Goal: Task Accomplishment & Management: Manage account settings

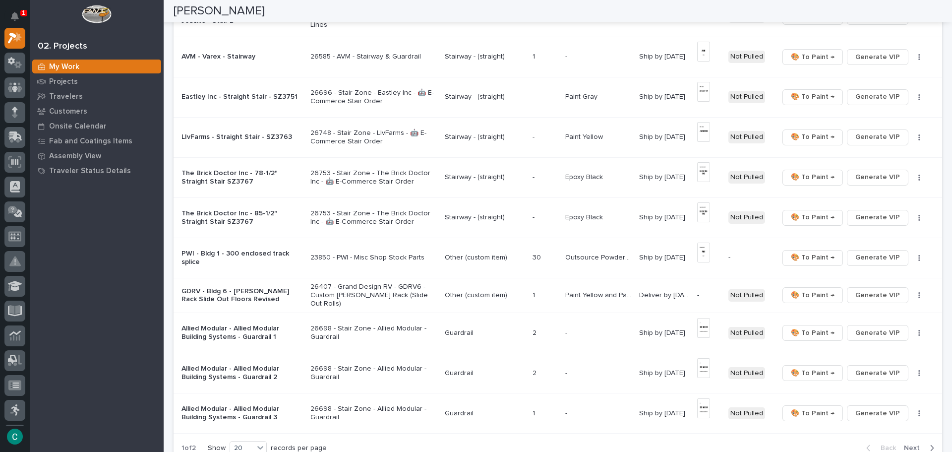
scroll to position [546, 0]
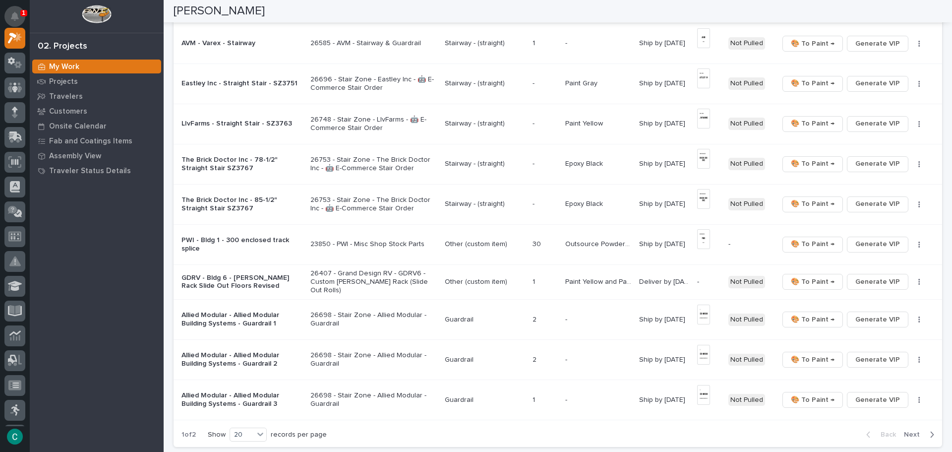
click at [18, 18] on icon "Notifications" at bounding box center [15, 16] width 8 height 9
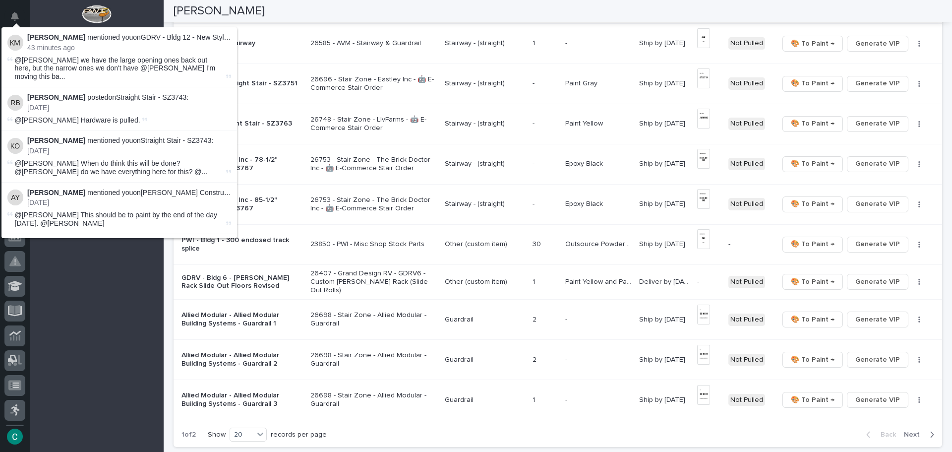
click at [55, 65] on span "@Adam Yutzy we have the large opening ones back out here, but the narrow ones w…" at bounding box center [119, 68] width 209 height 25
click at [128, 11] on div at bounding box center [97, 16] width 134 height 33
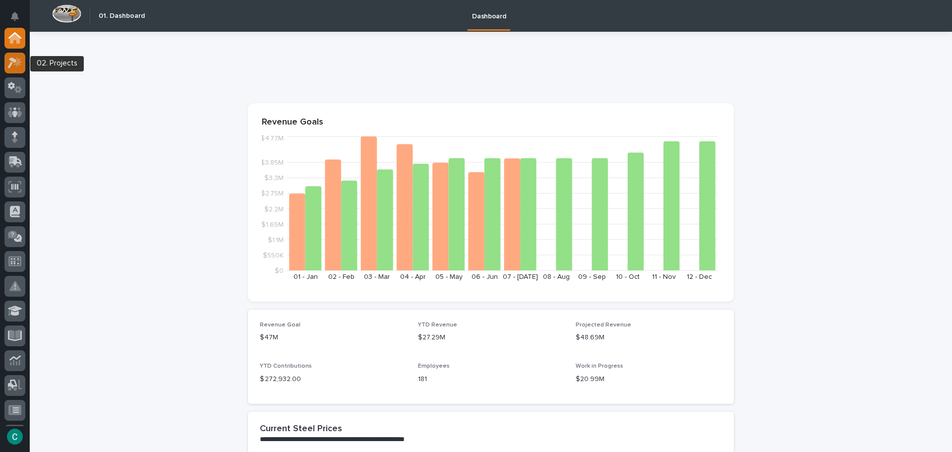
click at [16, 64] on icon at bounding box center [17, 62] width 8 height 10
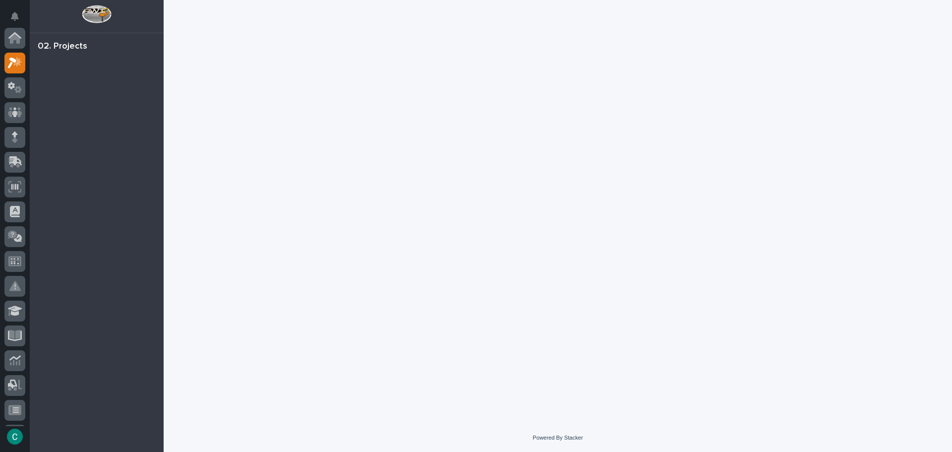
scroll to position [25, 0]
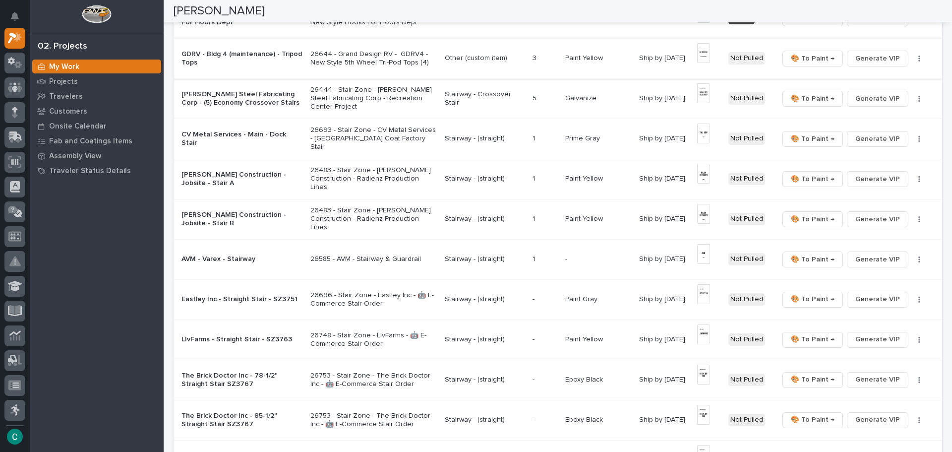
scroll to position [347, 0]
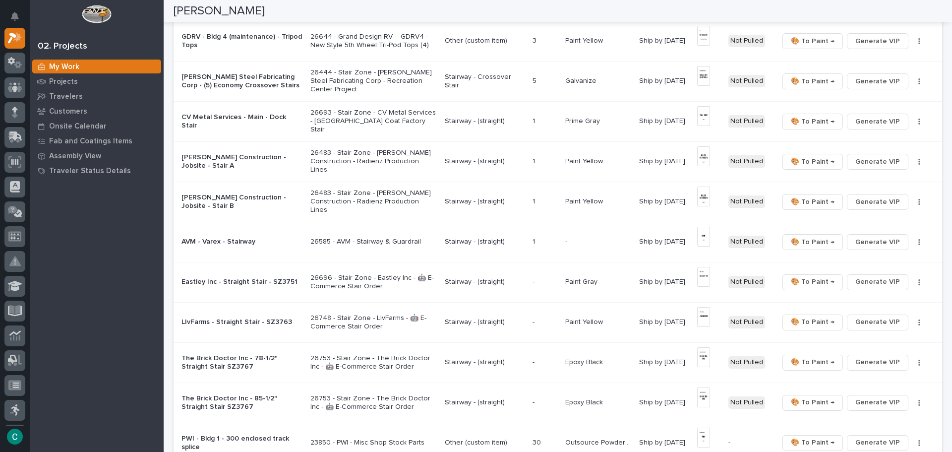
click at [496, 122] on p "Stairway - (straight)" at bounding box center [485, 121] width 80 height 8
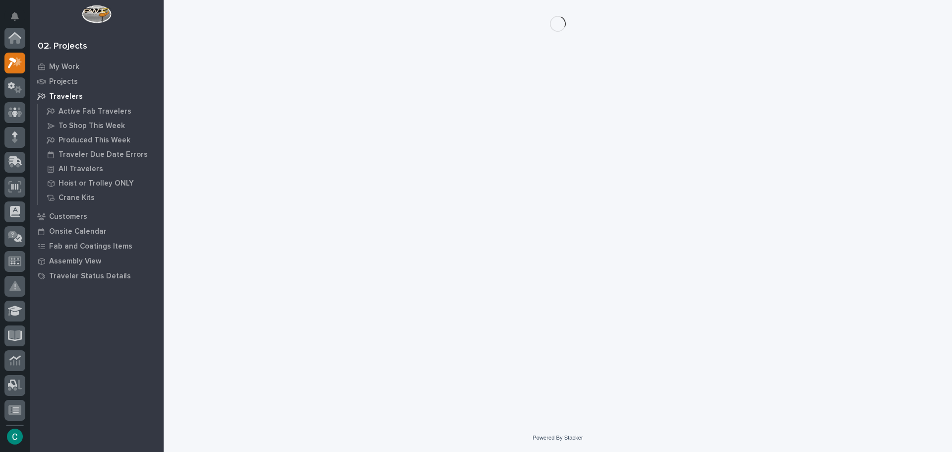
scroll to position [25, 0]
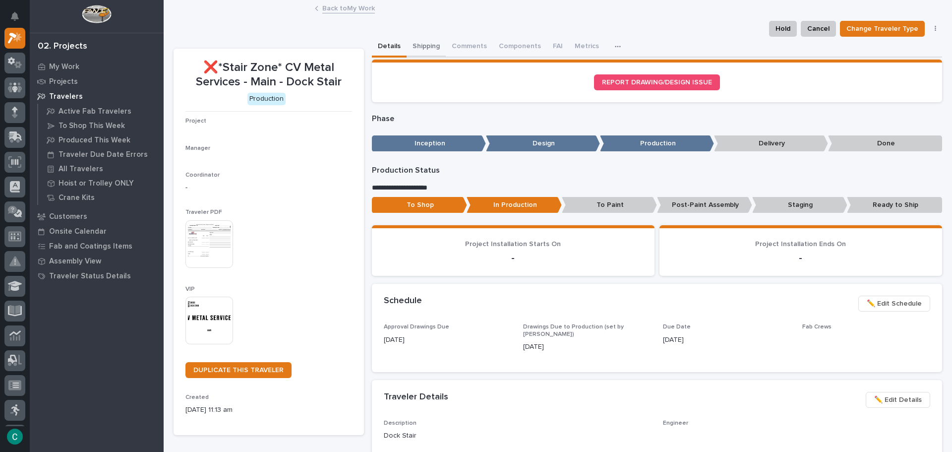
click at [416, 43] on button "Shipping" at bounding box center [426, 47] width 39 height 21
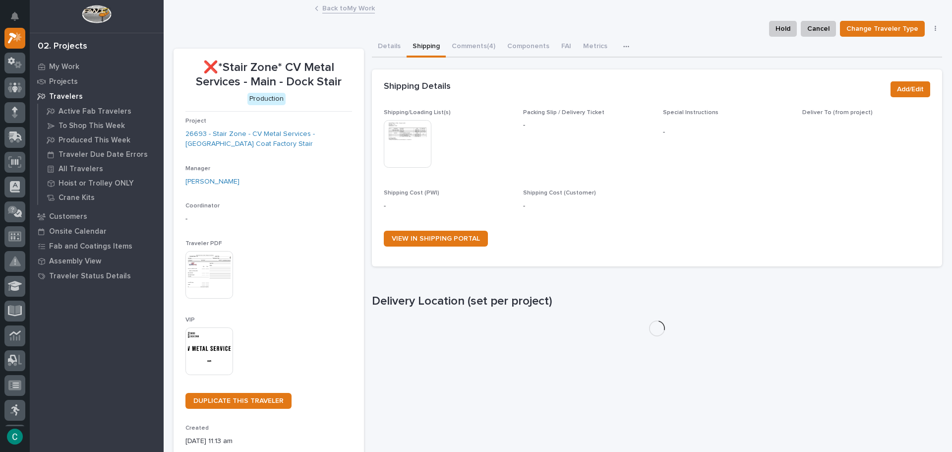
click at [392, 148] on img at bounding box center [408, 144] width 48 height 48
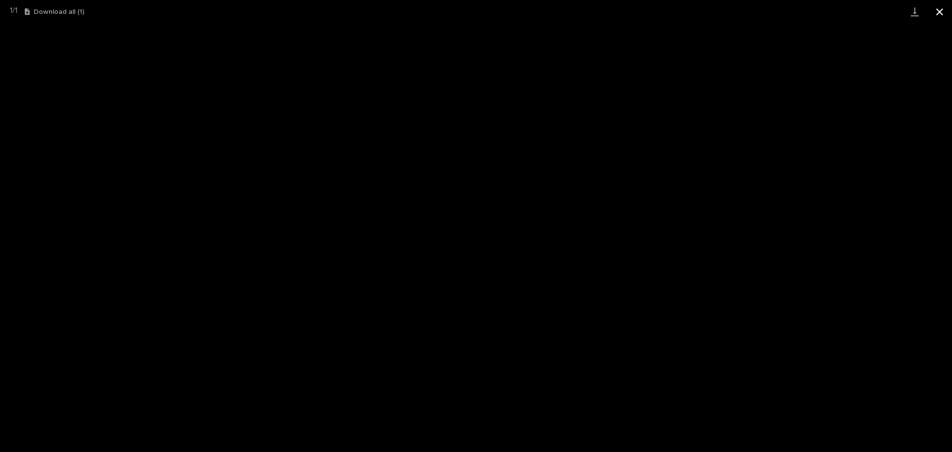
click at [933, 13] on button "Close gallery" at bounding box center [940, 11] width 25 height 23
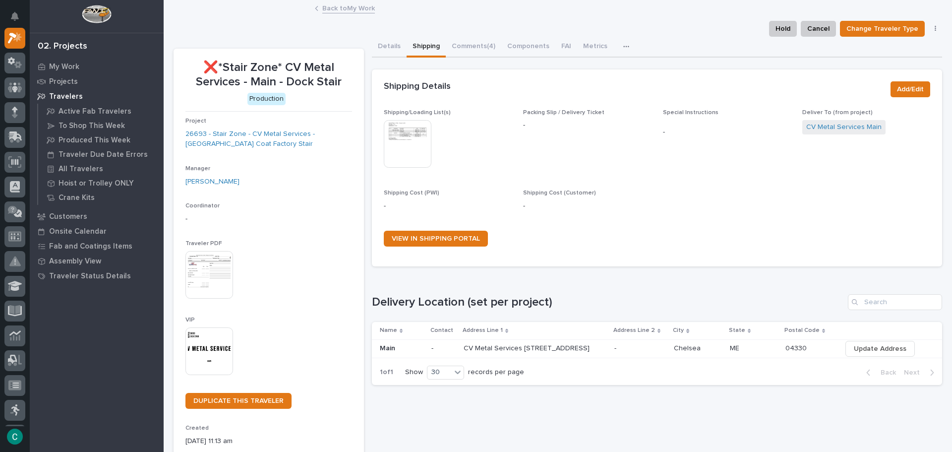
click at [341, 12] on link "Back to My Work" at bounding box center [348, 7] width 53 height 11
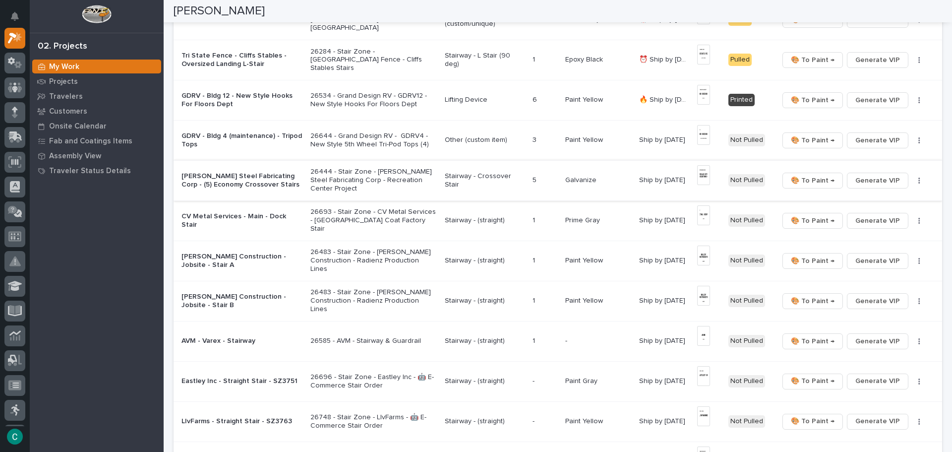
scroll to position [298, 0]
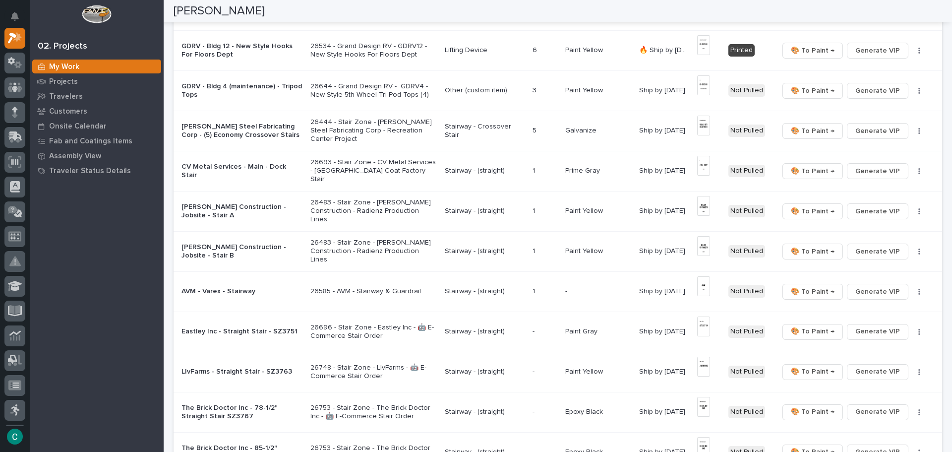
click at [396, 210] on p "26483 - Stair Zone - [PERSON_NAME] Construction - Radienz Production Lines" at bounding box center [374, 210] width 126 height 25
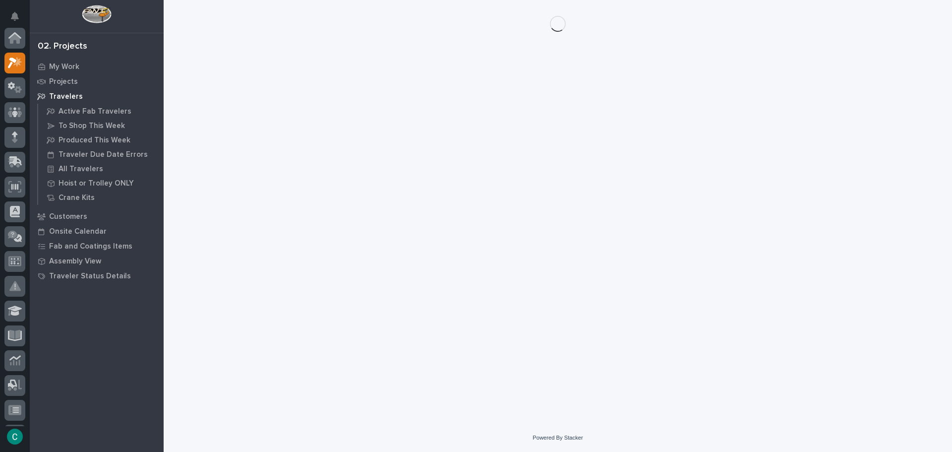
scroll to position [25, 0]
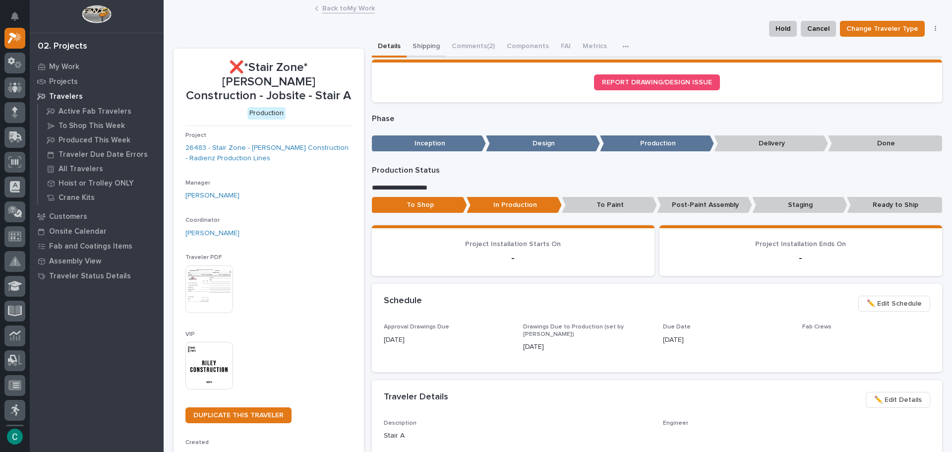
click at [427, 46] on button "Shipping" at bounding box center [426, 47] width 39 height 21
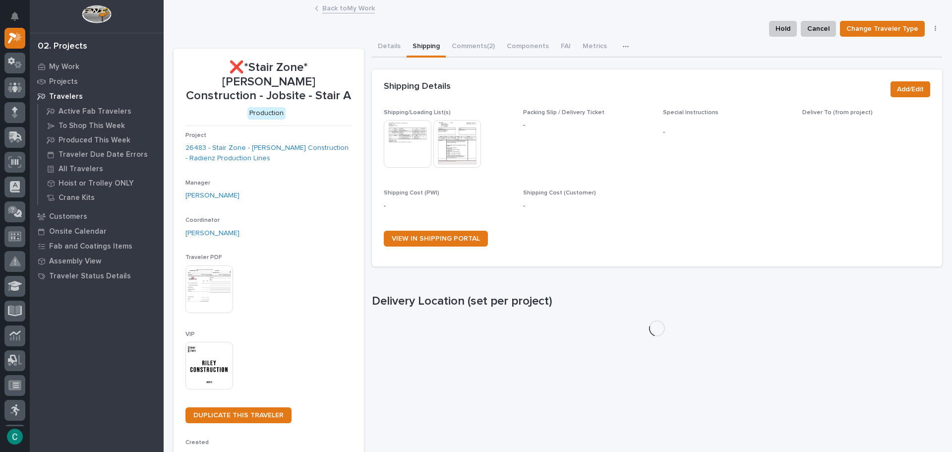
click at [393, 131] on img at bounding box center [408, 144] width 48 height 48
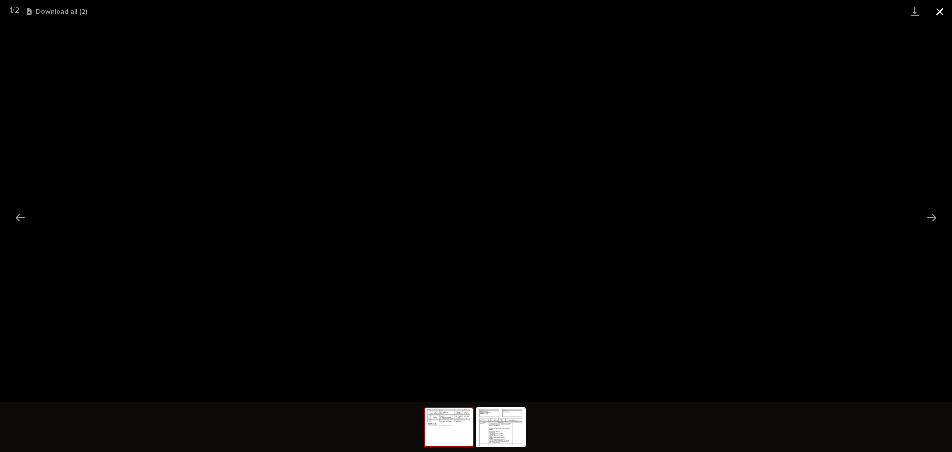
click at [943, 12] on button "Close gallery" at bounding box center [940, 11] width 25 height 23
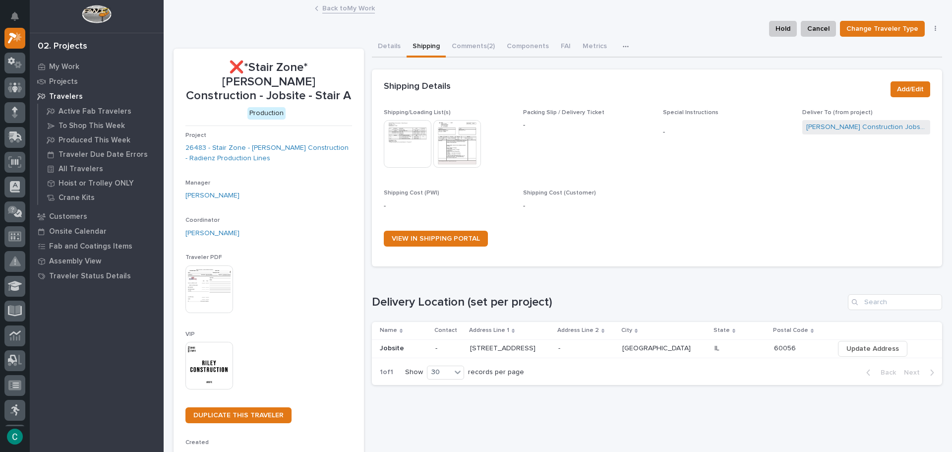
click at [400, 140] on img at bounding box center [408, 144] width 48 height 48
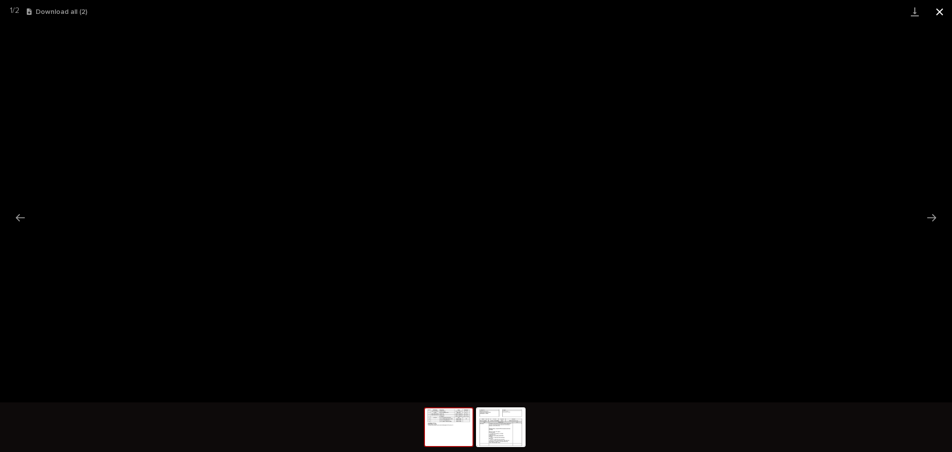
click at [934, 10] on button "Close gallery" at bounding box center [940, 11] width 25 height 23
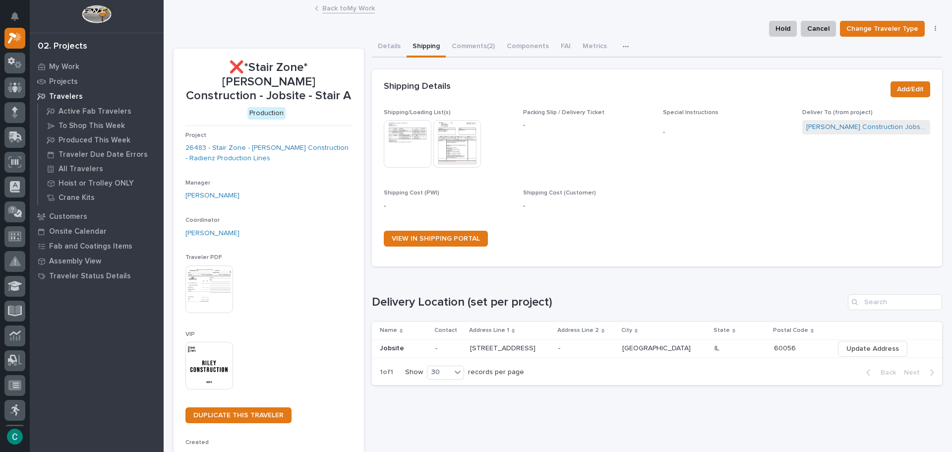
click at [351, 5] on link "Back to My Work" at bounding box center [348, 7] width 53 height 11
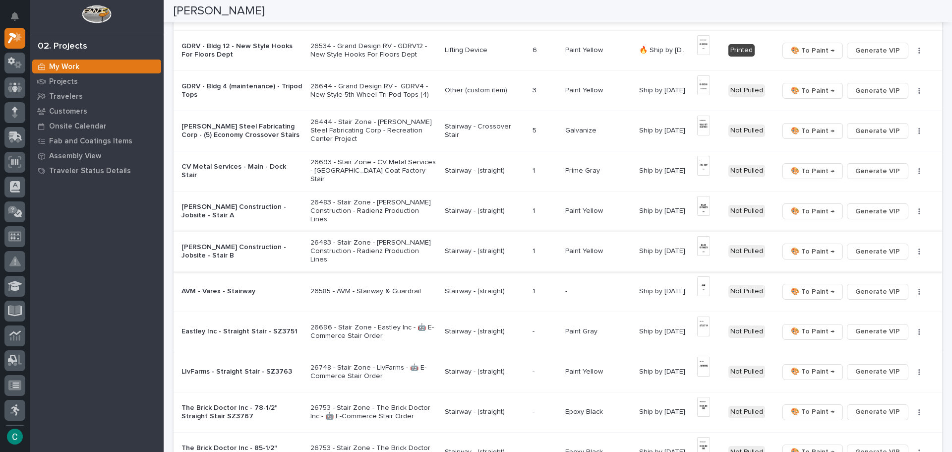
scroll to position [347, 0]
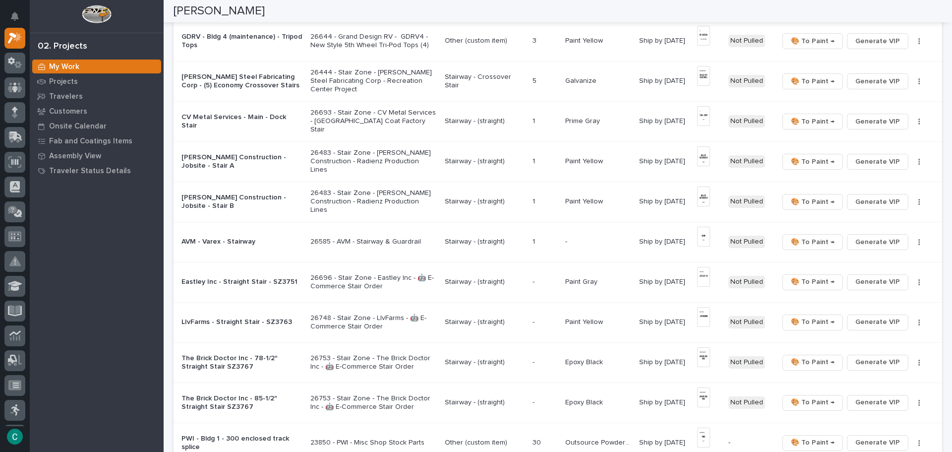
click at [354, 240] on p "26585 - AVM - Stairway & Guardrail" at bounding box center [374, 242] width 126 height 8
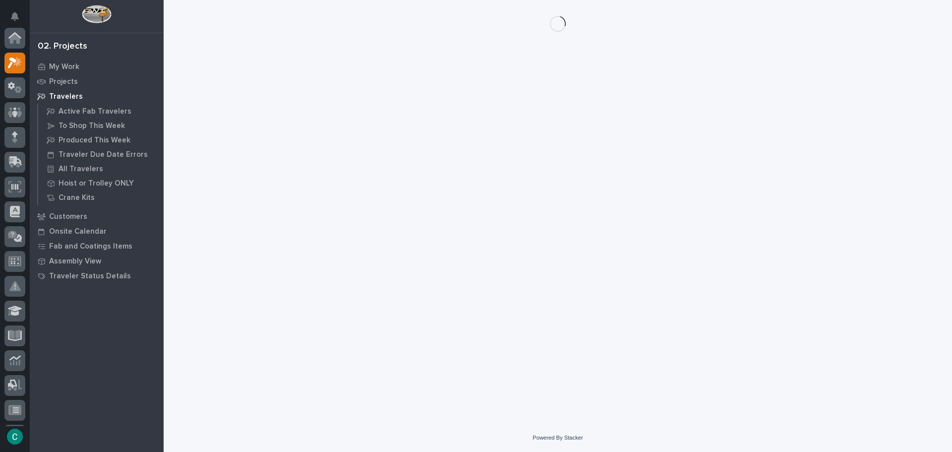
scroll to position [25, 0]
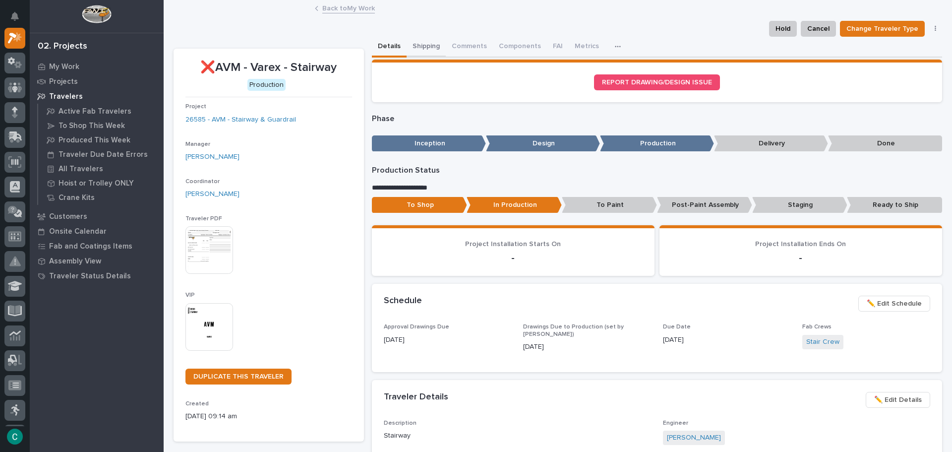
click at [430, 50] on button "Shipping" at bounding box center [426, 47] width 39 height 21
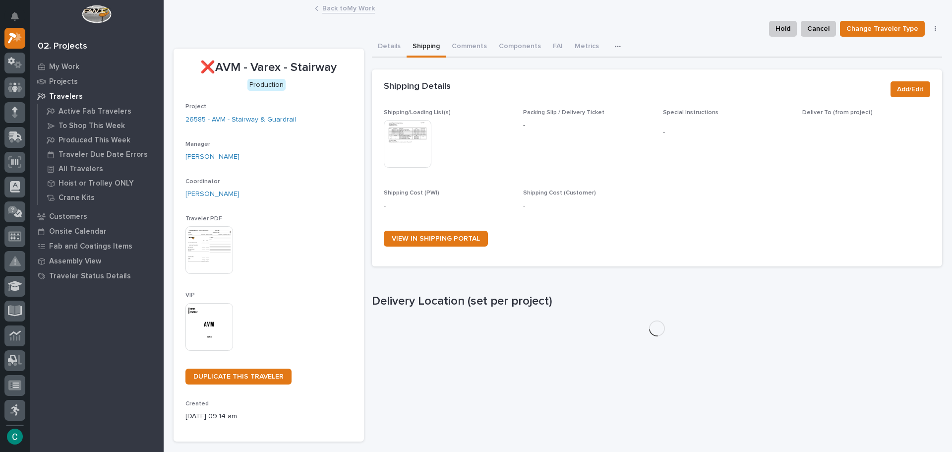
click at [411, 128] on img at bounding box center [408, 144] width 48 height 48
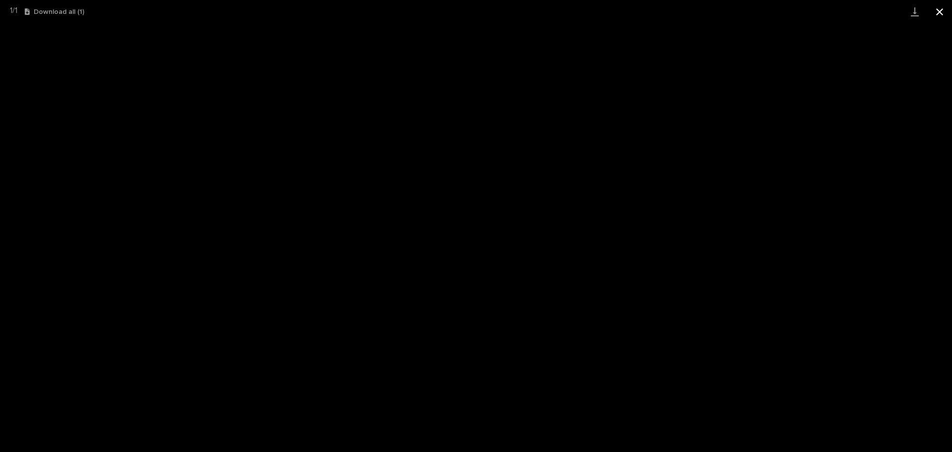
click at [950, 13] on button "Close gallery" at bounding box center [940, 11] width 25 height 23
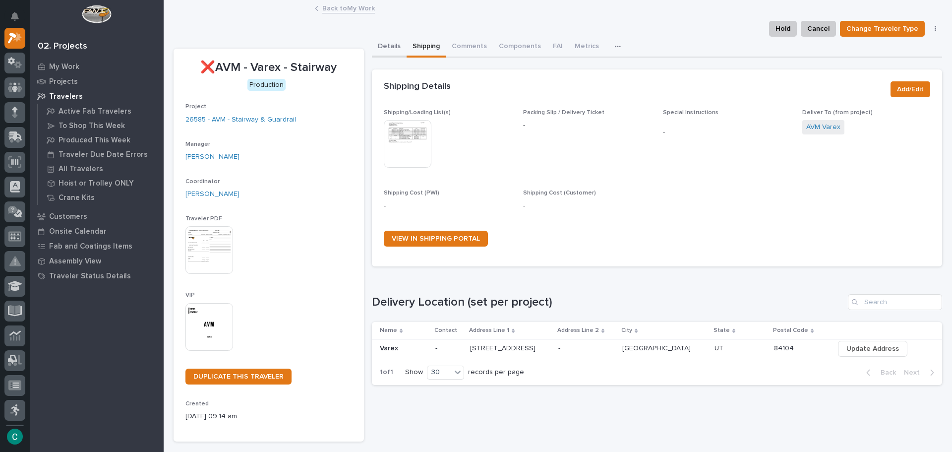
click at [399, 46] on button "Details" at bounding box center [389, 47] width 35 height 21
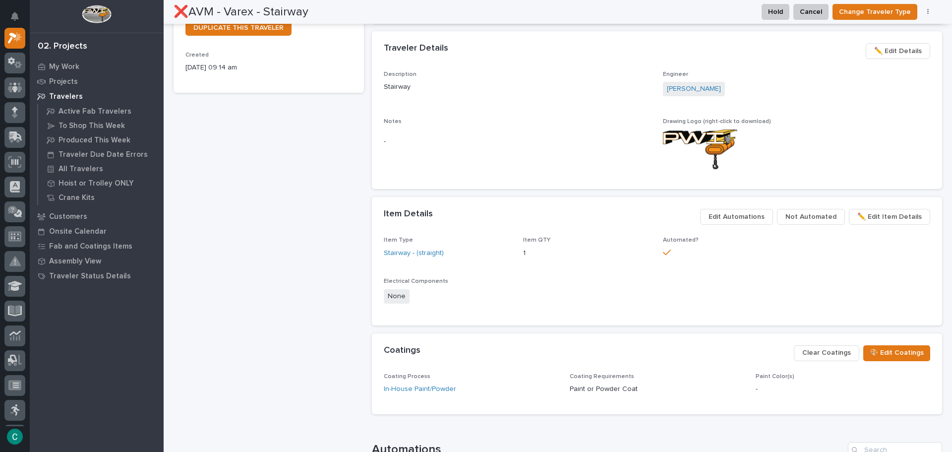
scroll to position [397, 0]
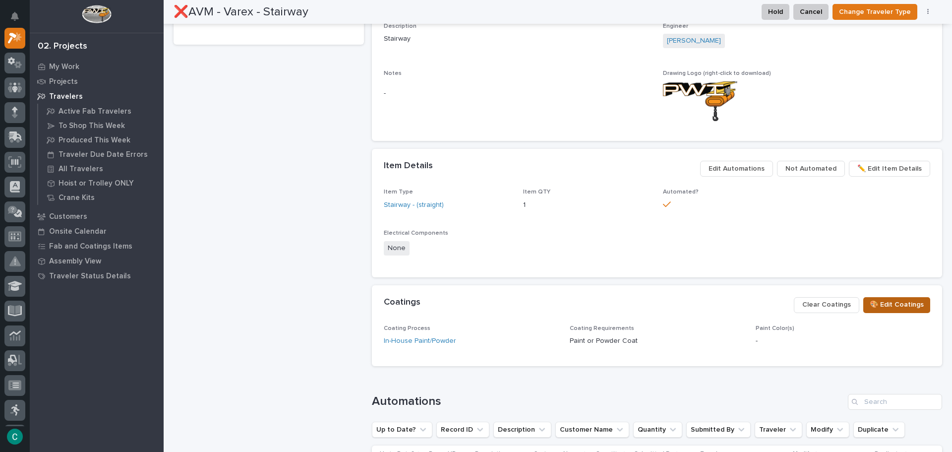
click at [874, 303] on span "🎨 Edit Coatings" at bounding box center [897, 305] width 54 height 12
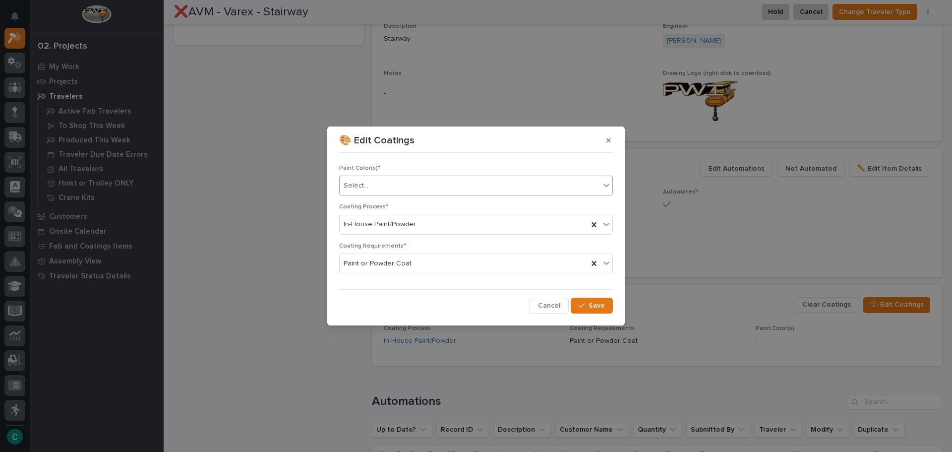
click at [481, 179] on div "Select..." at bounding box center [470, 186] width 260 height 16
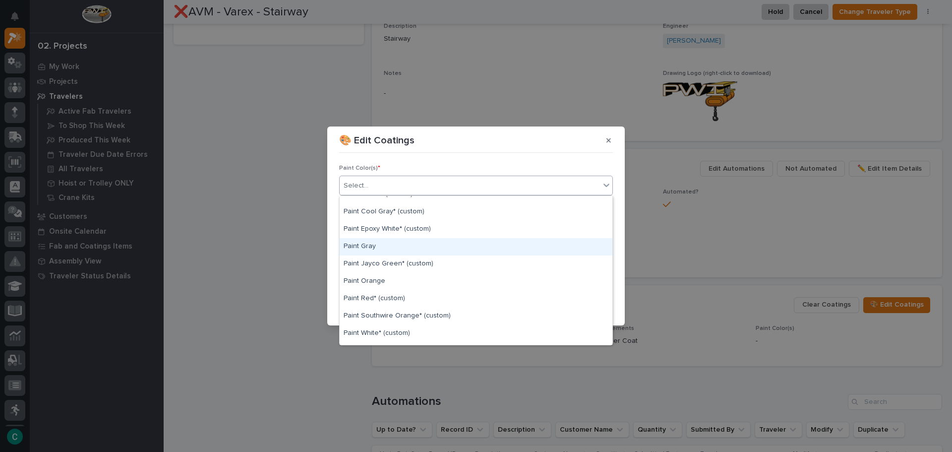
scroll to position [248, 0]
click at [421, 253] on div "Paint Yellow" at bounding box center [476, 251] width 273 height 17
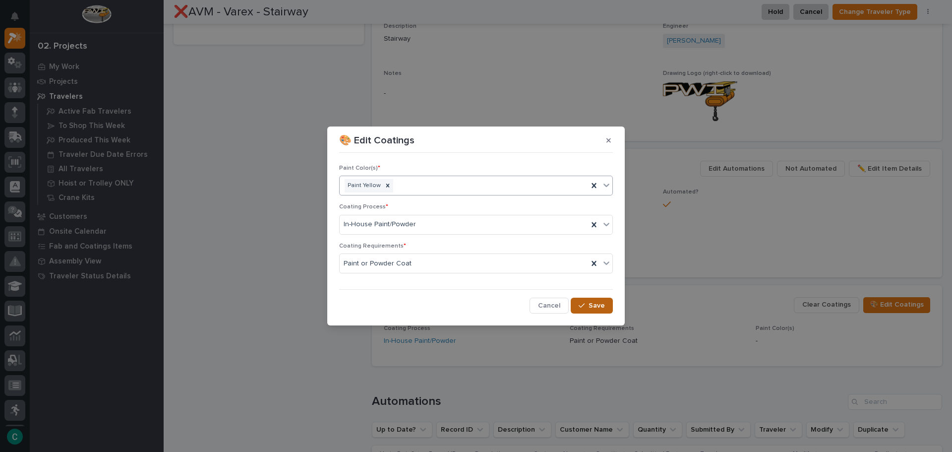
click at [587, 309] on button "Save" at bounding box center [592, 306] width 42 height 16
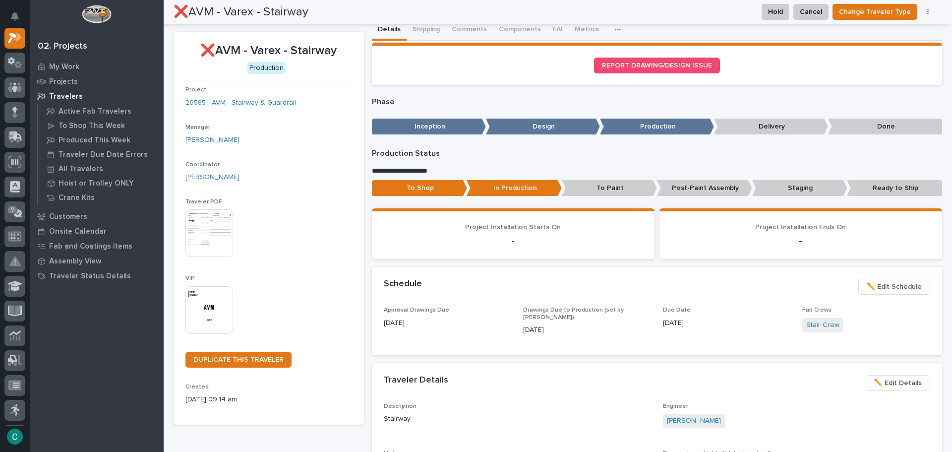
scroll to position [0, 0]
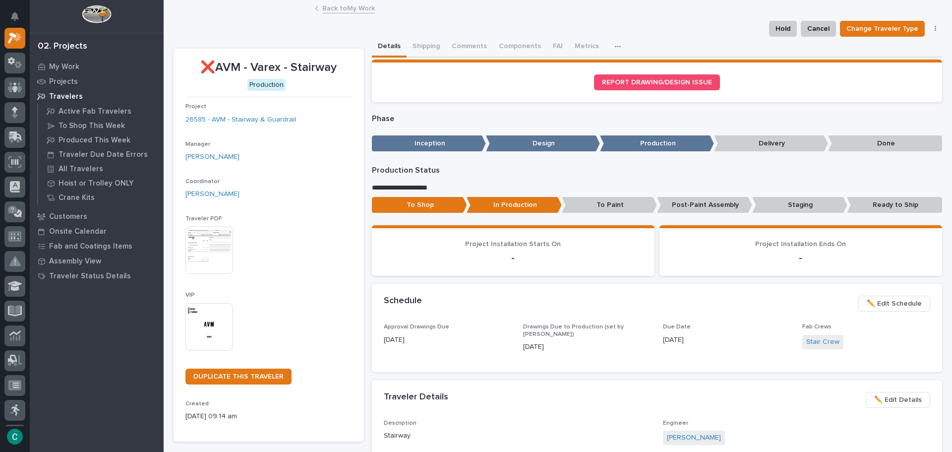
click at [356, 6] on link "Back to My Work" at bounding box center [348, 7] width 53 height 11
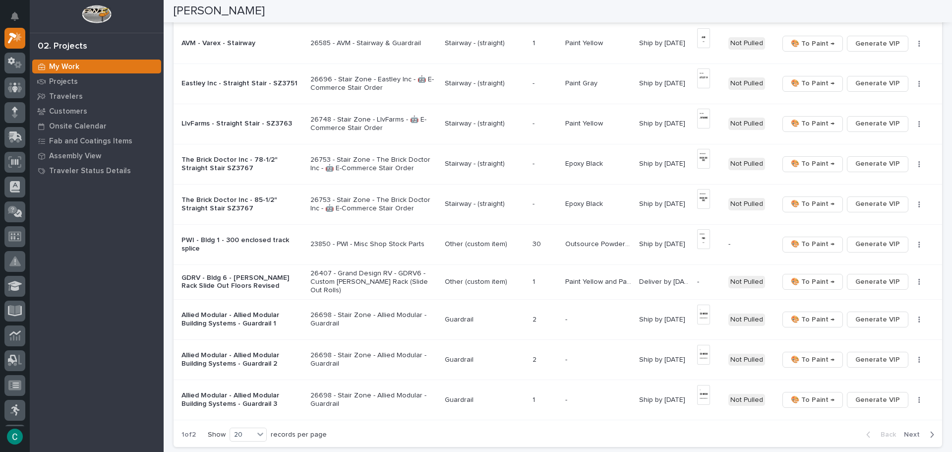
scroll to position [595, 0]
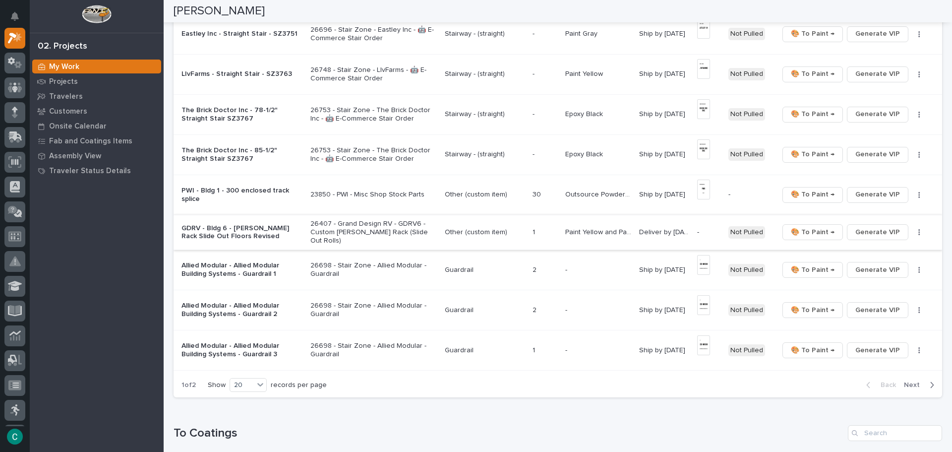
click at [864, 227] on span "Generate VIP" at bounding box center [878, 232] width 45 height 12
click at [907, 380] on span "Next" at bounding box center [915, 384] width 22 height 9
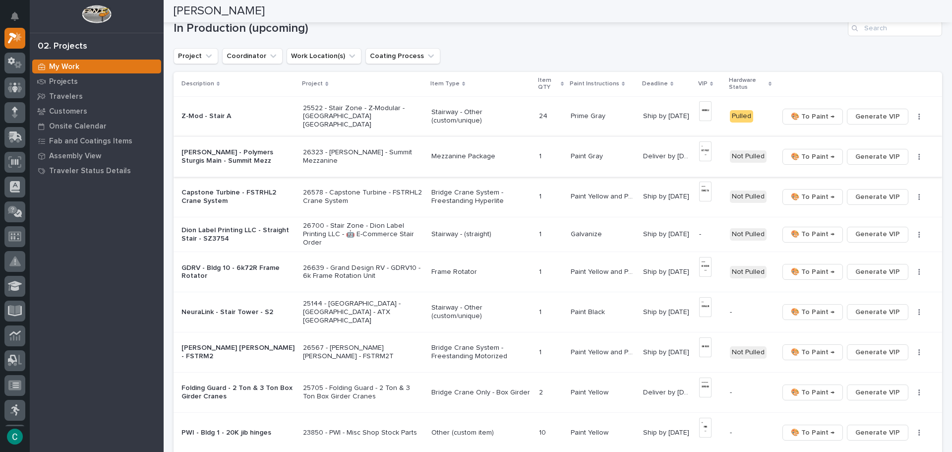
scroll to position [121, 0]
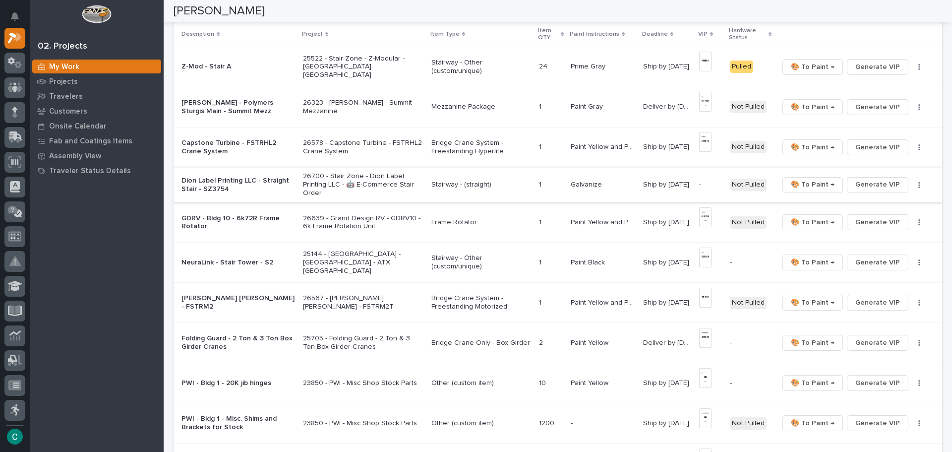
click at [868, 186] on span "Generate VIP" at bounding box center [878, 185] width 45 height 12
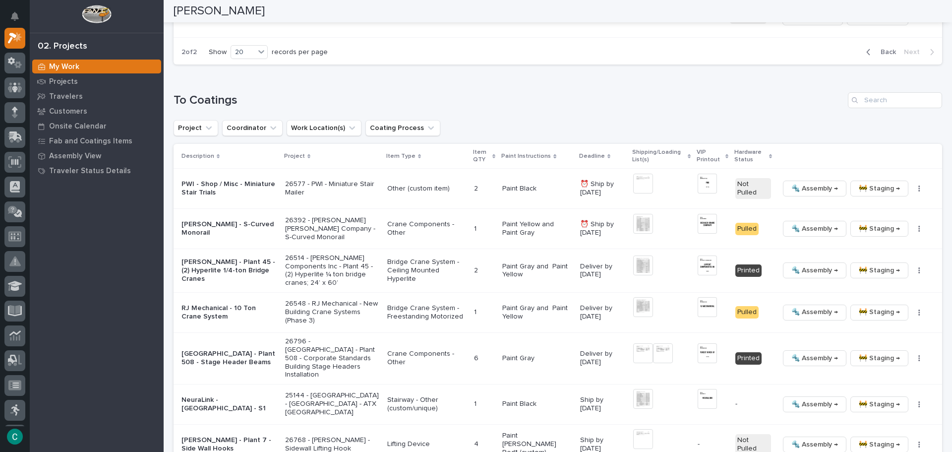
scroll to position [567, 0]
click at [635, 187] on img at bounding box center [643, 183] width 20 height 20
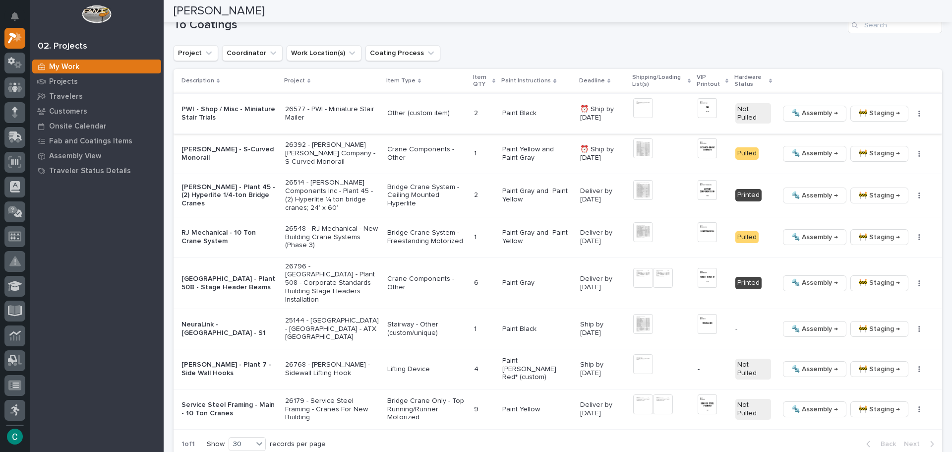
scroll to position [669, 0]
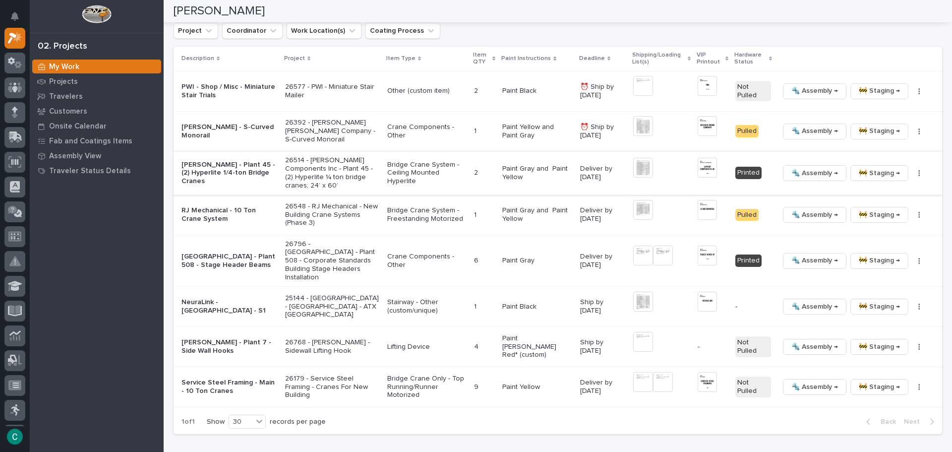
click at [792, 174] on span "🔩 Assembly →" at bounding box center [815, 173] width 47 height 12
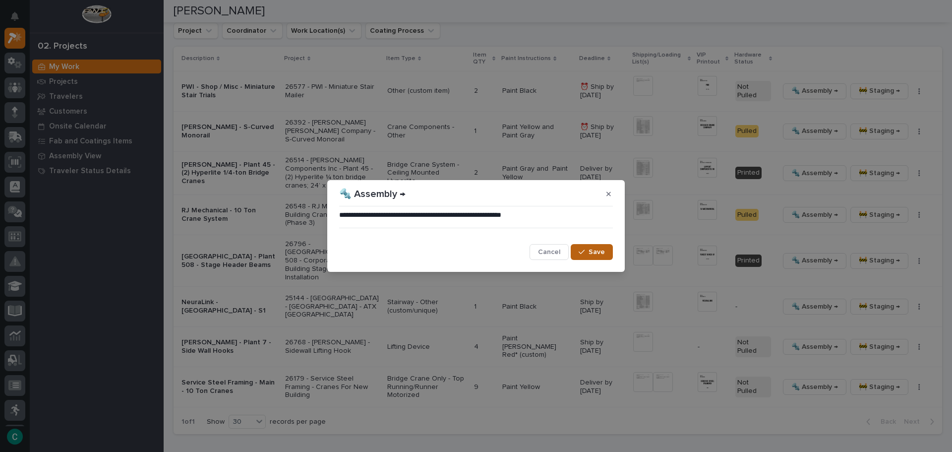
click at [594, 257] on button "Save" at bounding box center [592, 252] width 42 height 16
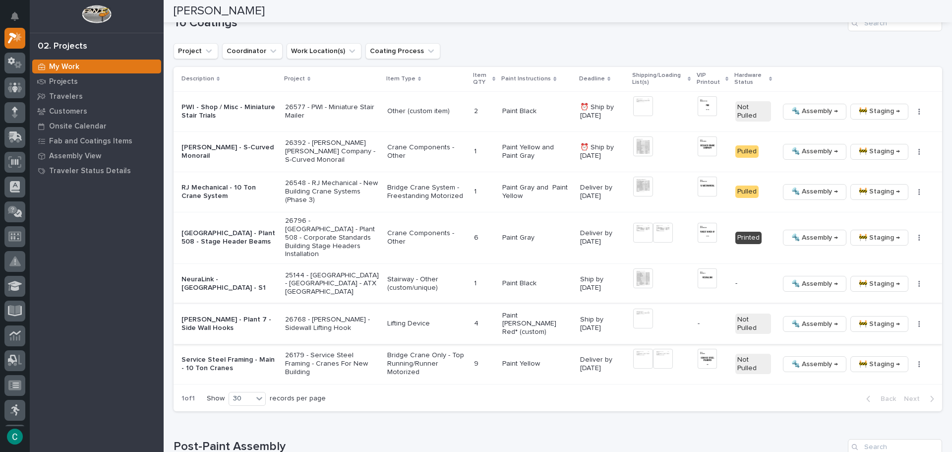
scroll to position [666, 0]
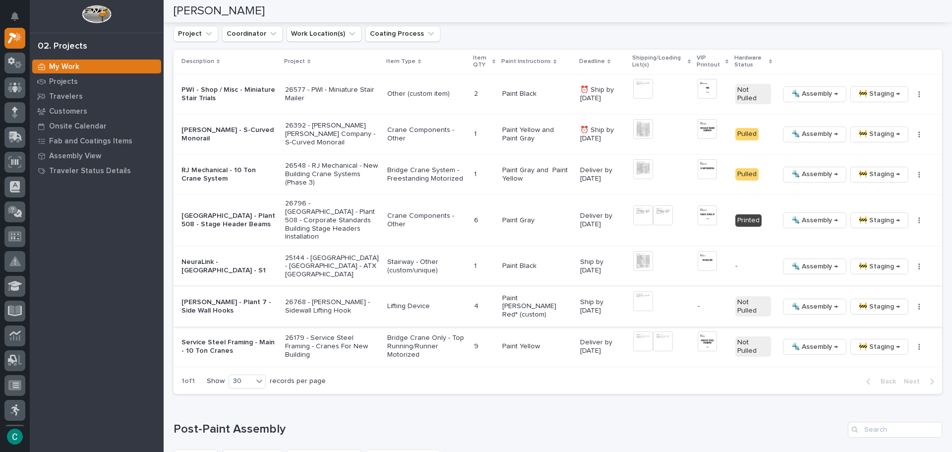
click at [633, 292] on img at bounding box center [643, 301] width 20 height 20
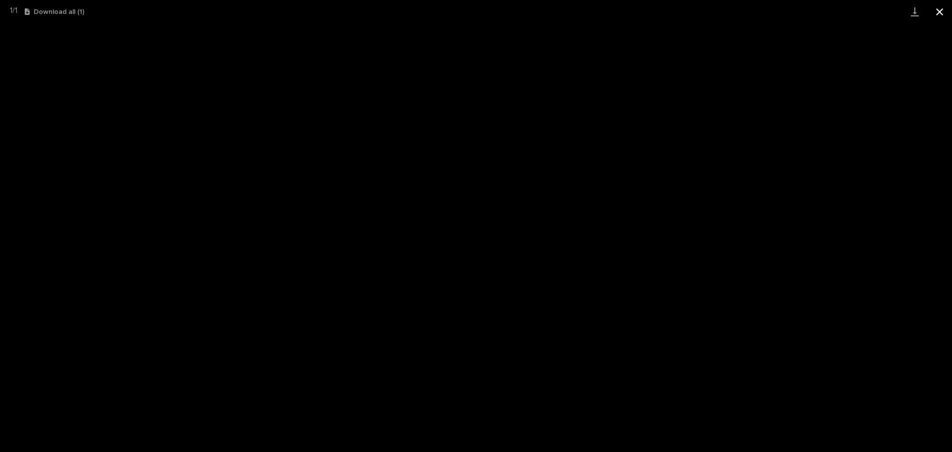
click at [936, 7] on button "Close gallery" at bounding box center [940, 11] width 25 height 23
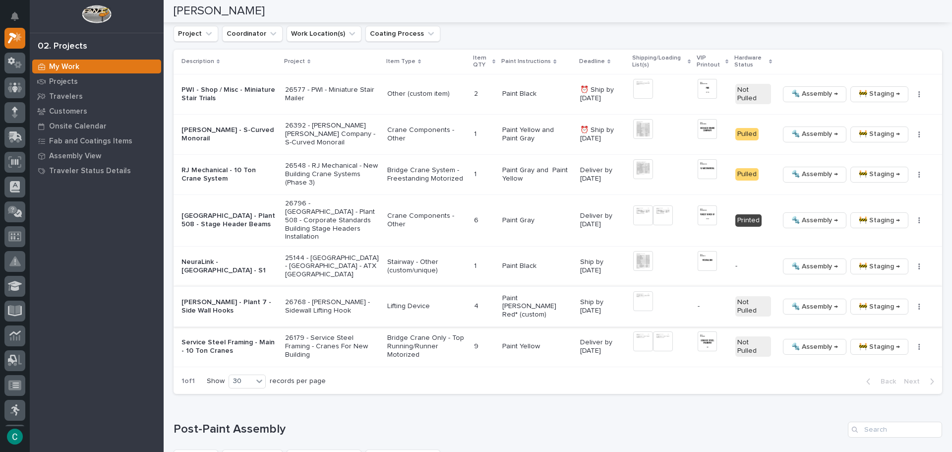
click at [796, 301] on span "🔩 Assembly →" at bounding box center [815, 307] width 47 height 12
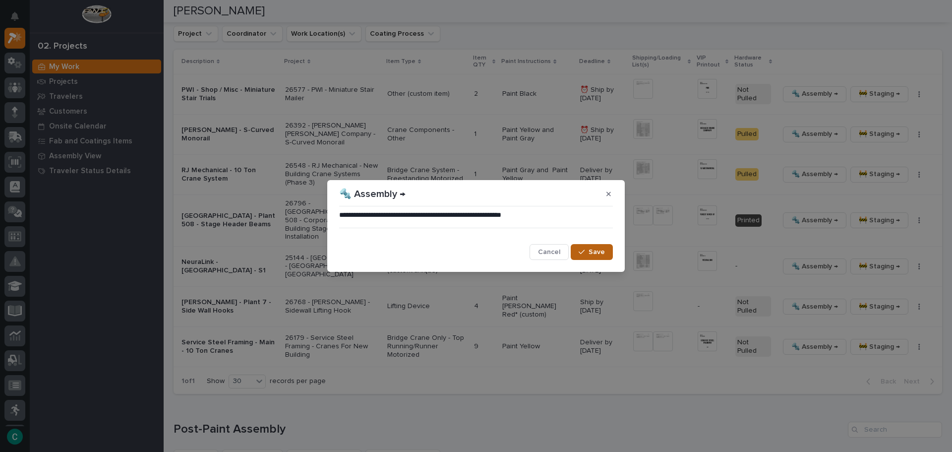
click at [608, 251] on button "Save" at bounding box center [592, 252] width 42 height 16
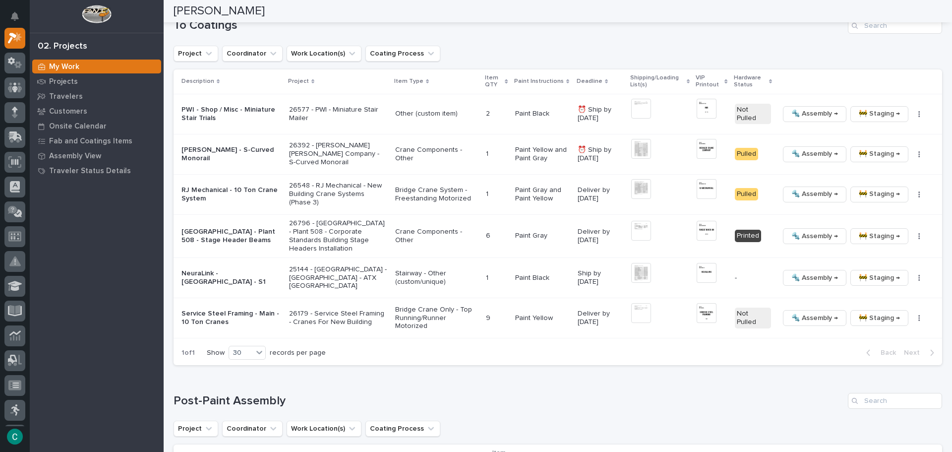
scroll to position [660, 0]
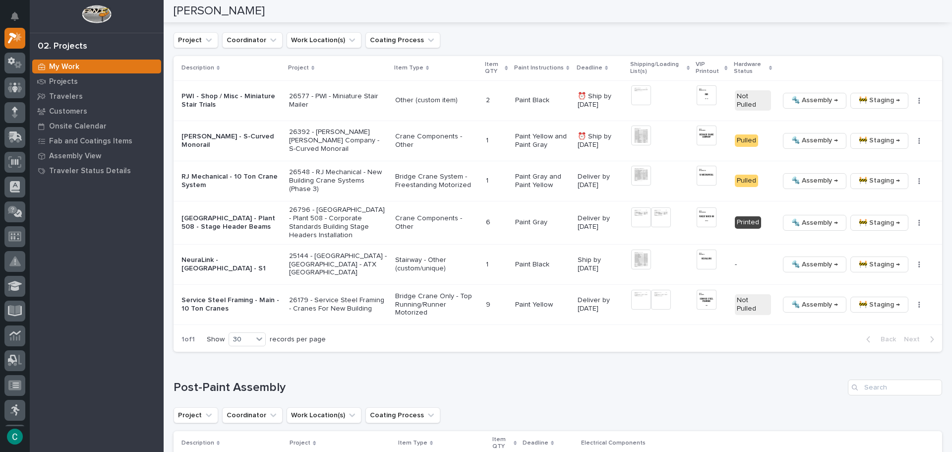
click at [634, 101] on img at bounding box center [641, 95] width 20 height 20
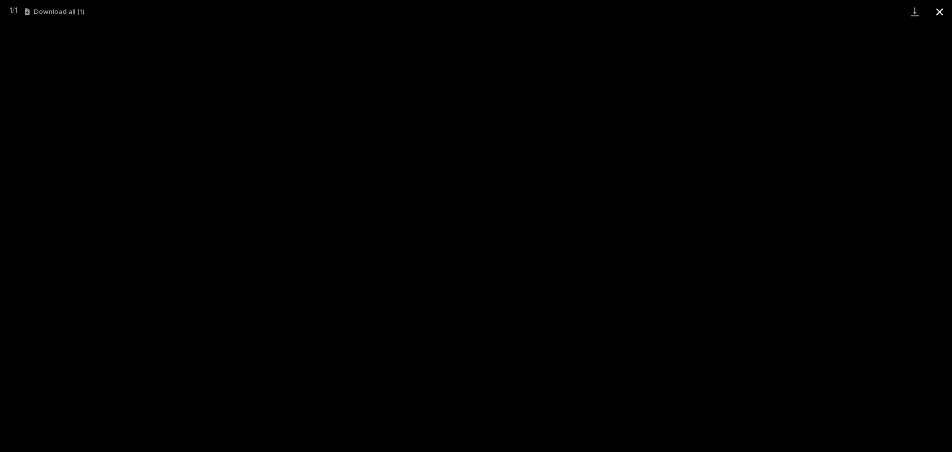
click at [941, 12] on button "Close gallery" at bounding box center [940, 11] width 25 height 23
